Goal: Task Accomplishment & Management: Manage account settings

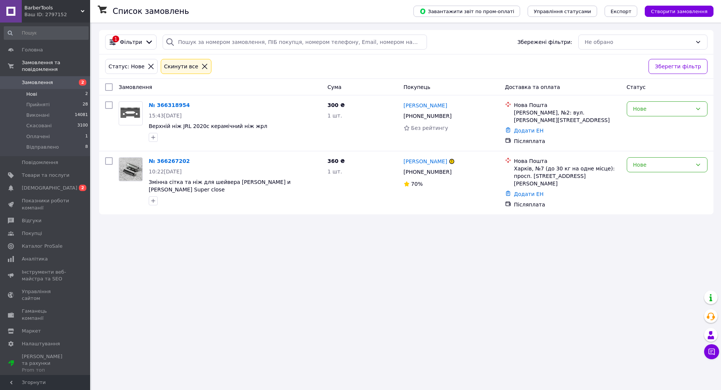
click at [57, 89] on li "Нові 2" at bounding box center [46, 94] width 92 height 11
click at [32, 91] on span "Нові" at bounding box center [31, 94] width 11 height 7
click at [40, 131] on li "Оплачені 1" at bounding box center [46, 136] width 92 height 11
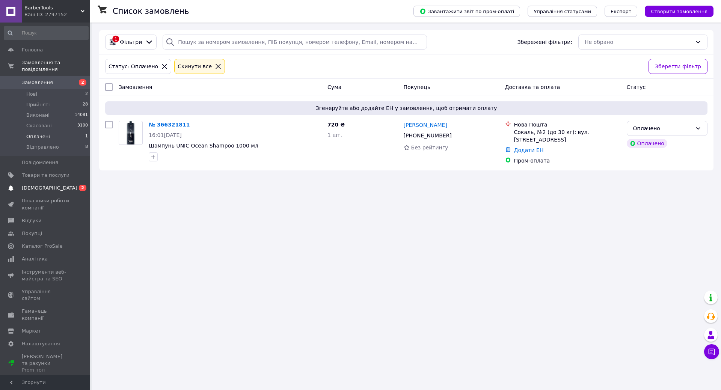
click at [45, 185] on span "[DEMOGRAPHIC_DATA]" at bounding box center [50, 188] width 56 height 7
